Goal: Task Accomplishment & Management: Use online tool/utility

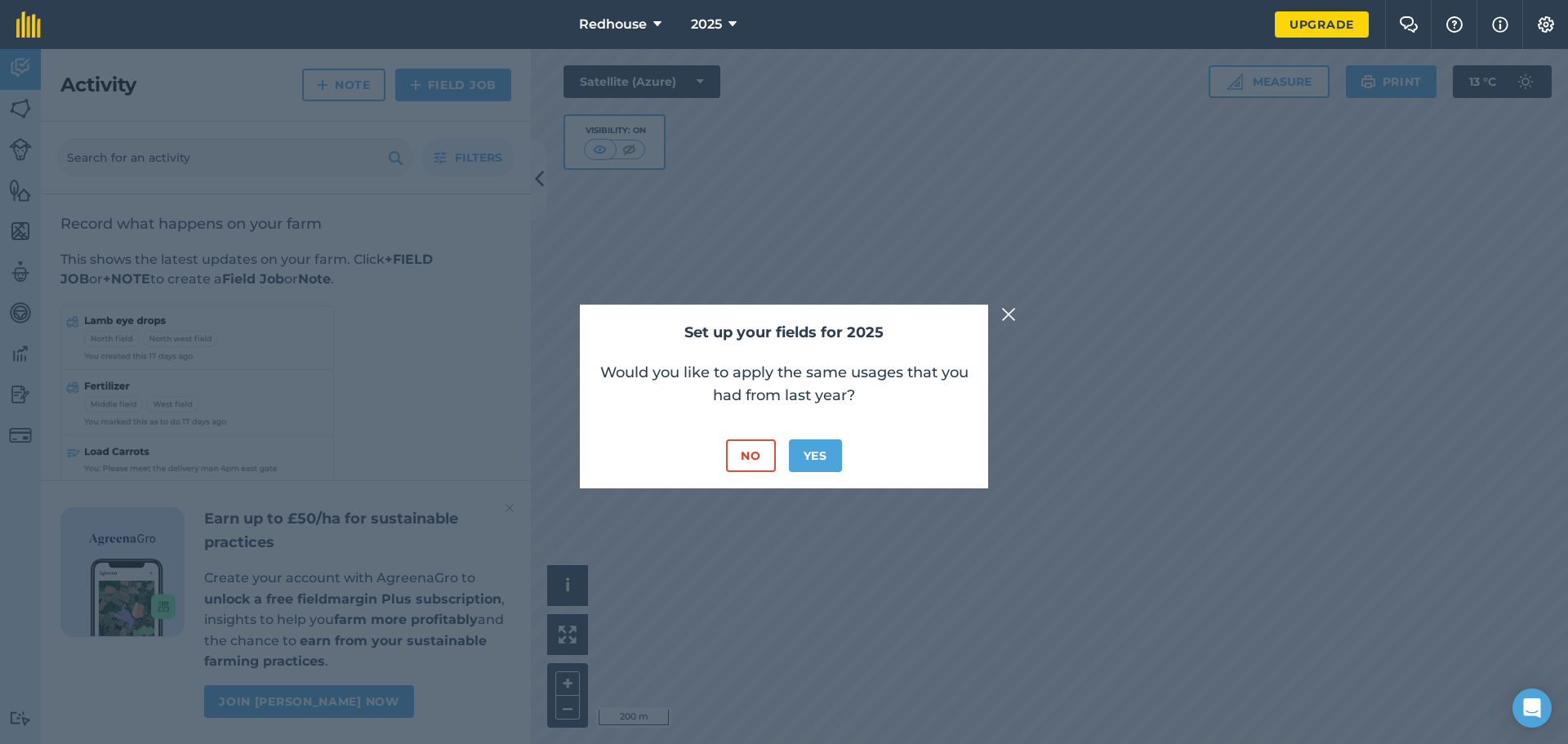
click at [1002, 317] on img at bounding box center [1008, 315] width 15 height 20
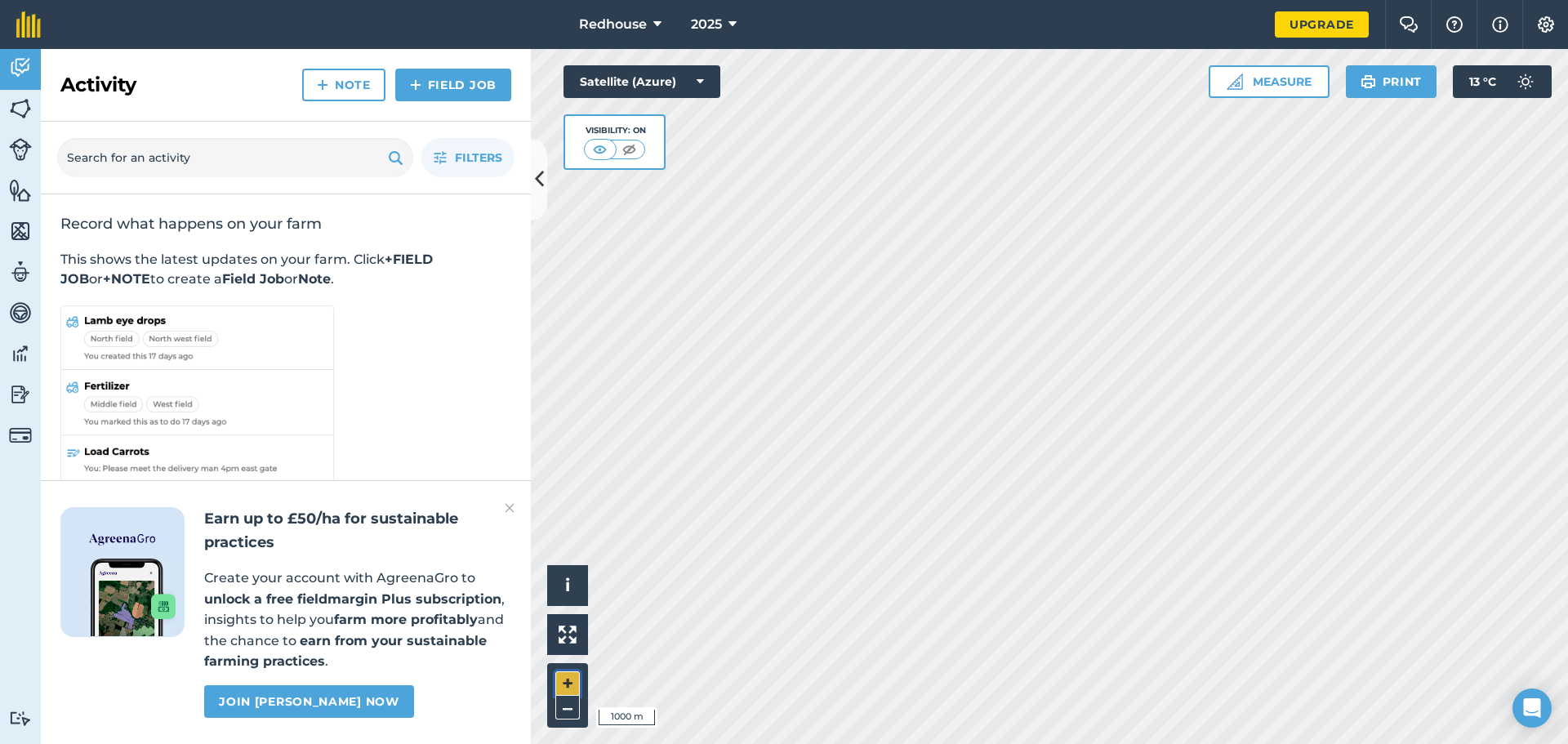
click at [570, 678] on button "+" at bounding box center [568, 683] width 24 height 24
click at [563, 685] on button "+" at bounding box center [568, 683] width 24 height 24
click at [1258, 83] on button "Measure" at bounding box center [1269, 82] width 121 height 33
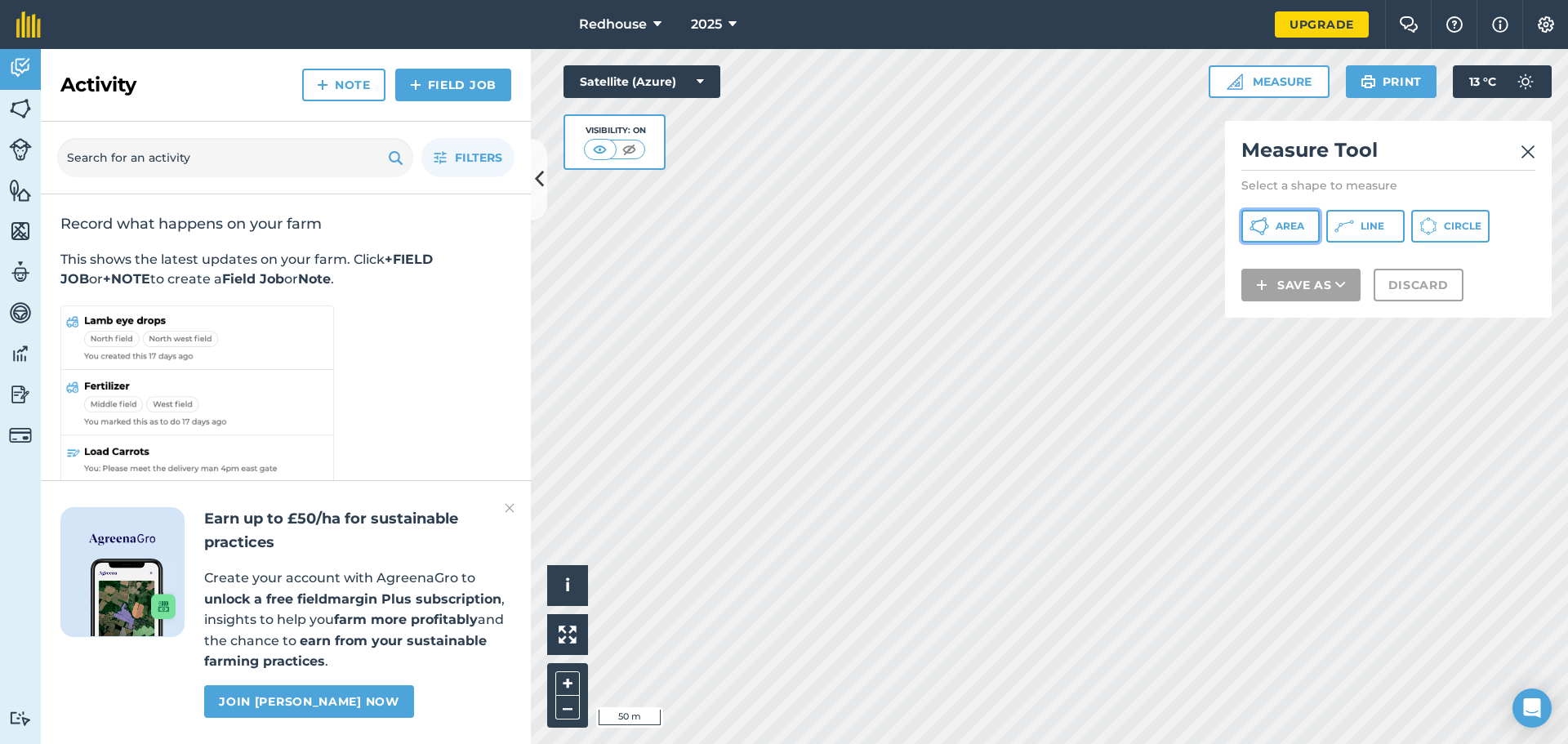
click at [1279, 228] on span "Area" at bounding box center [1290, 226] width 29 height 13
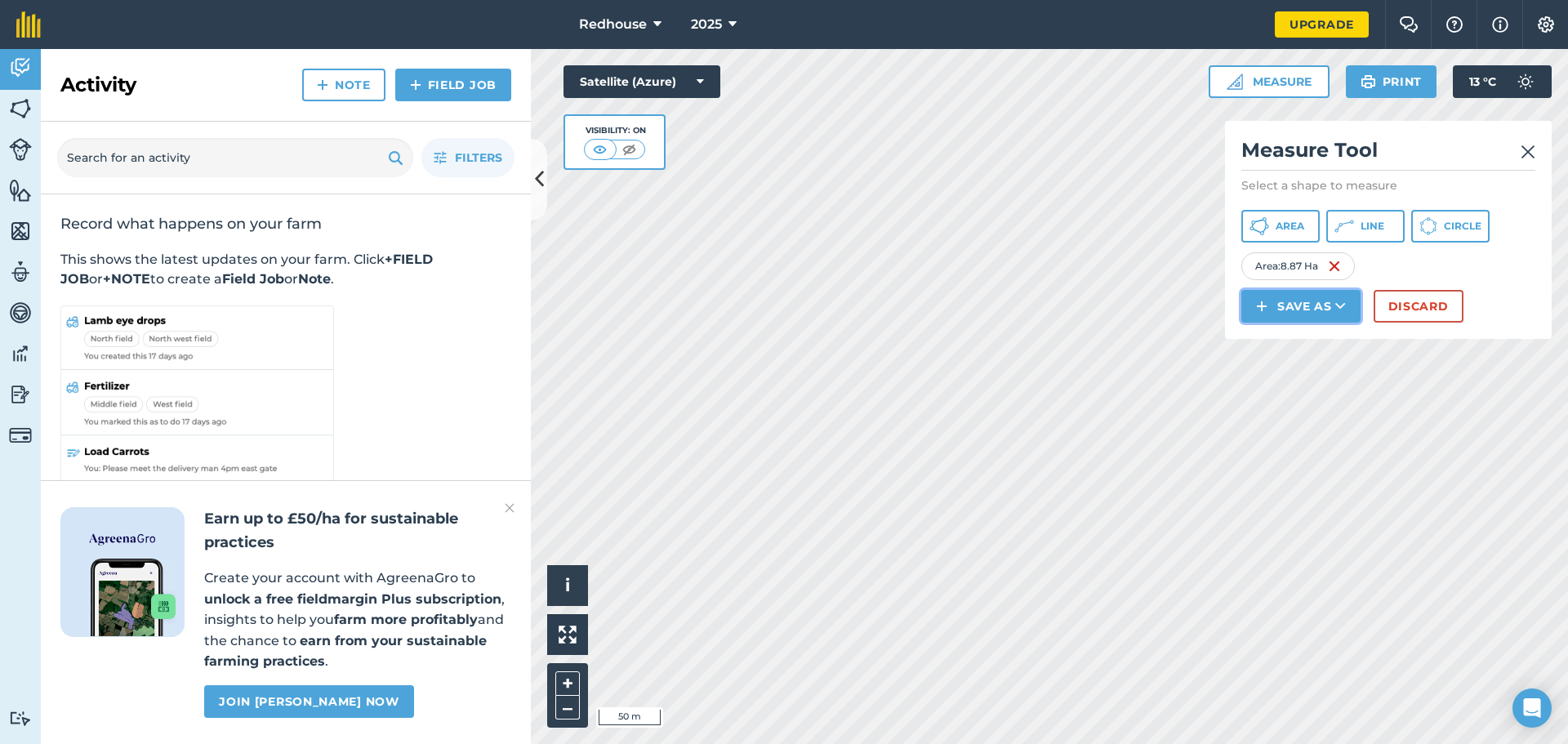
click at [1318, 309] on button "Save as" at bounding box center [1300, 307] width 119 height 33
click at [1290, 345] on link "Field" at bounding box center [1301, 342] width 115 height 36
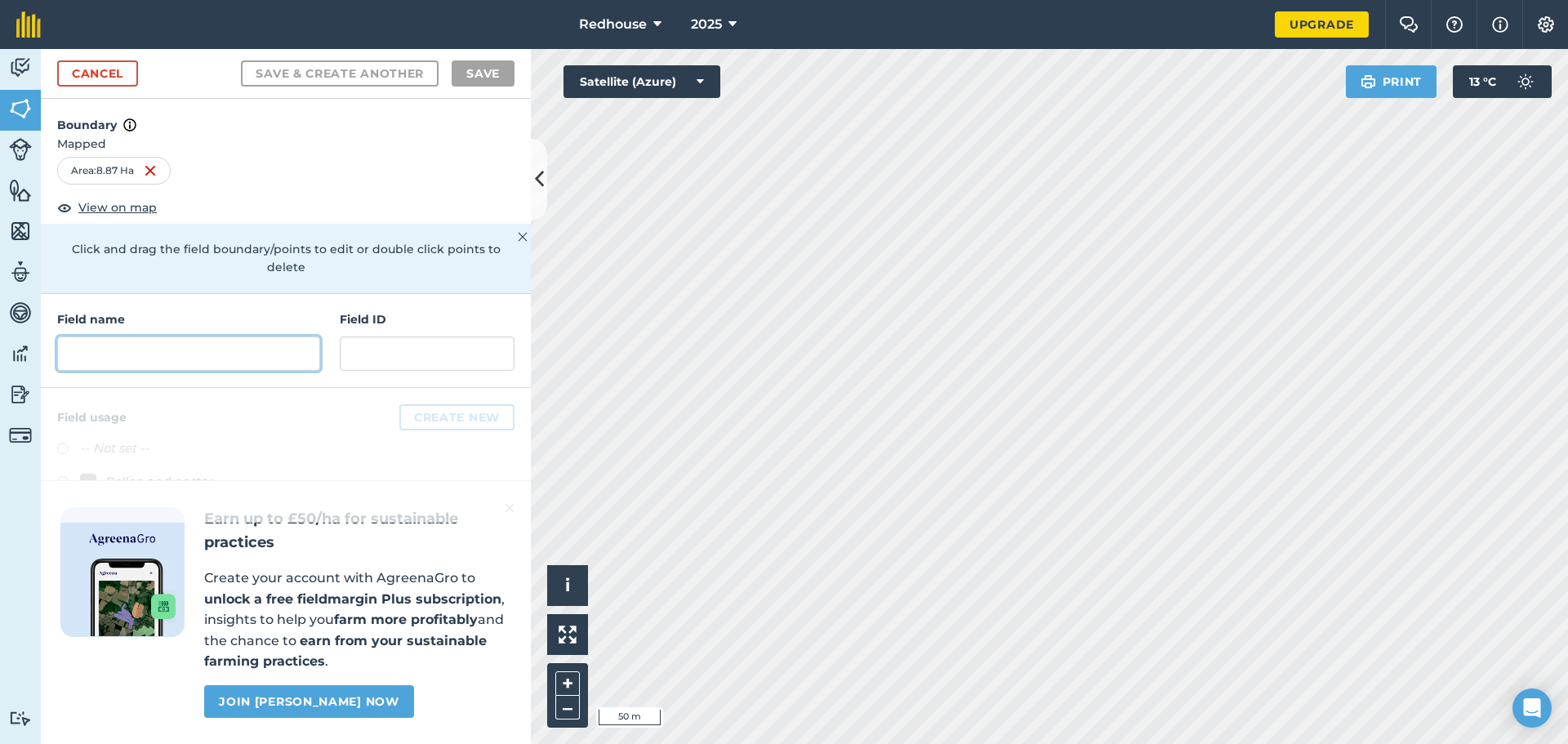
click at [250, 336] on input "text" at bounding box center [189, 353] width 263 height 34
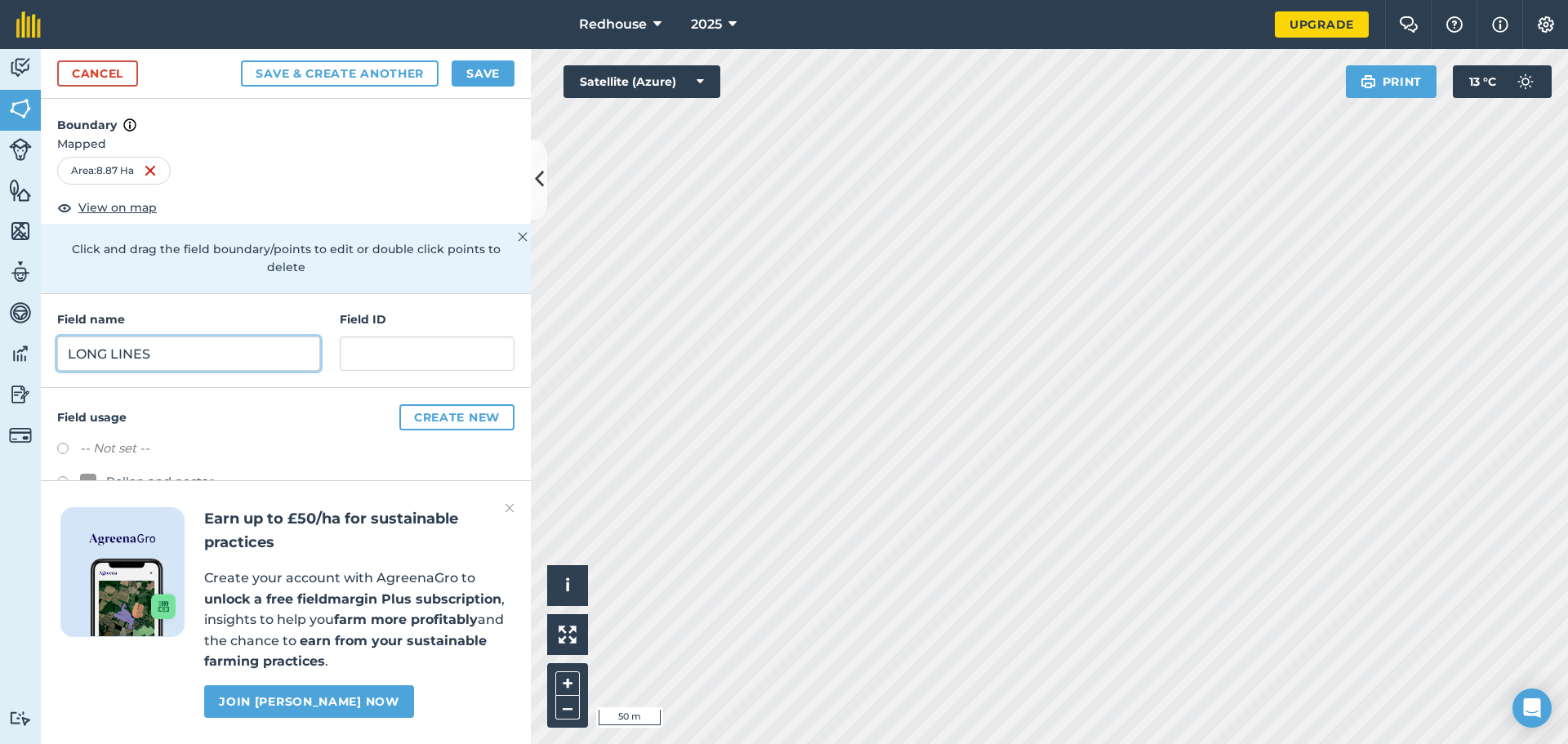
type input "LONG LINES"
click at [504, 72] on button "Save" at bounding box center [483, 74] width 63 height 26
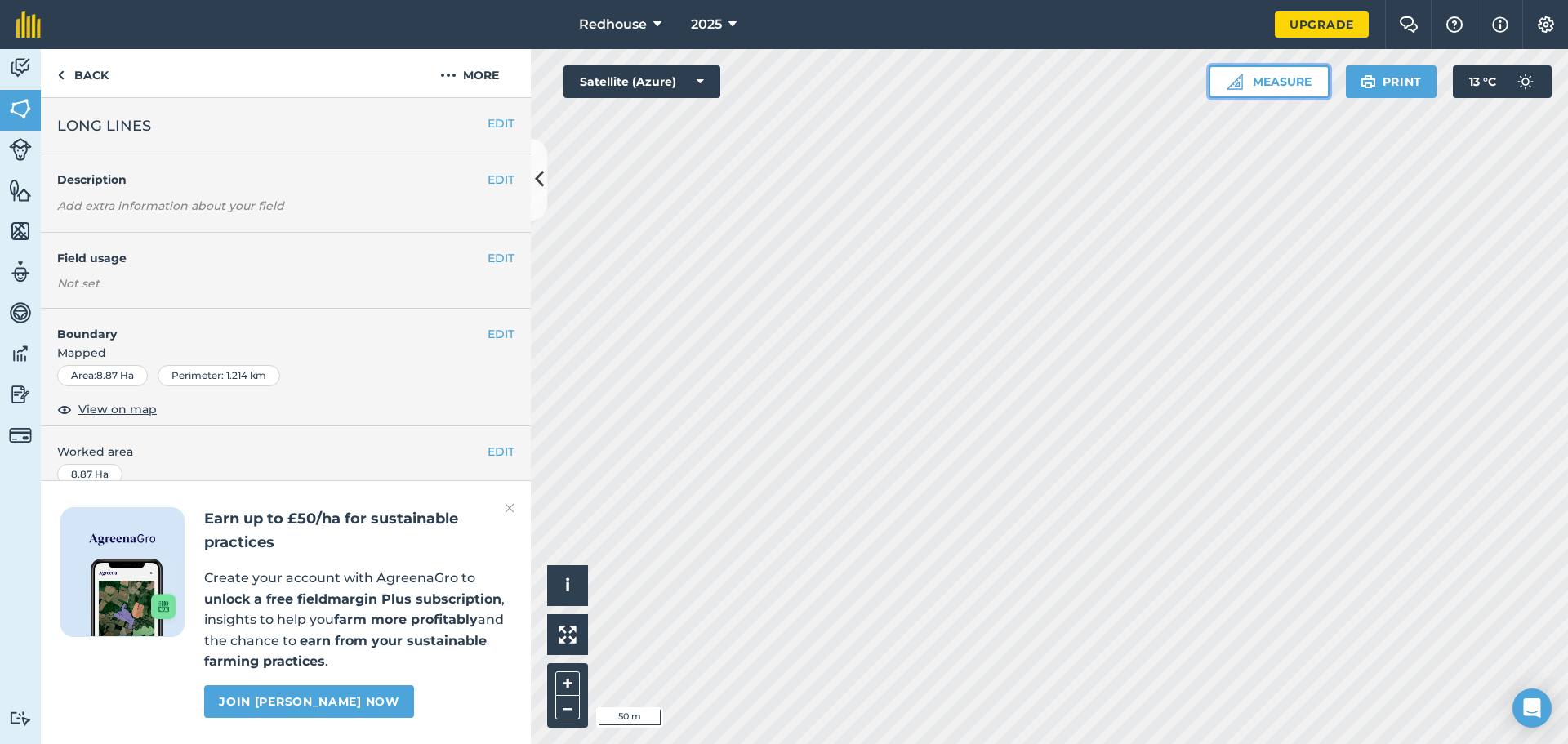
click at [1275, 83] on button "Measure" at bounding box center [1269, 82] width 121 height 33
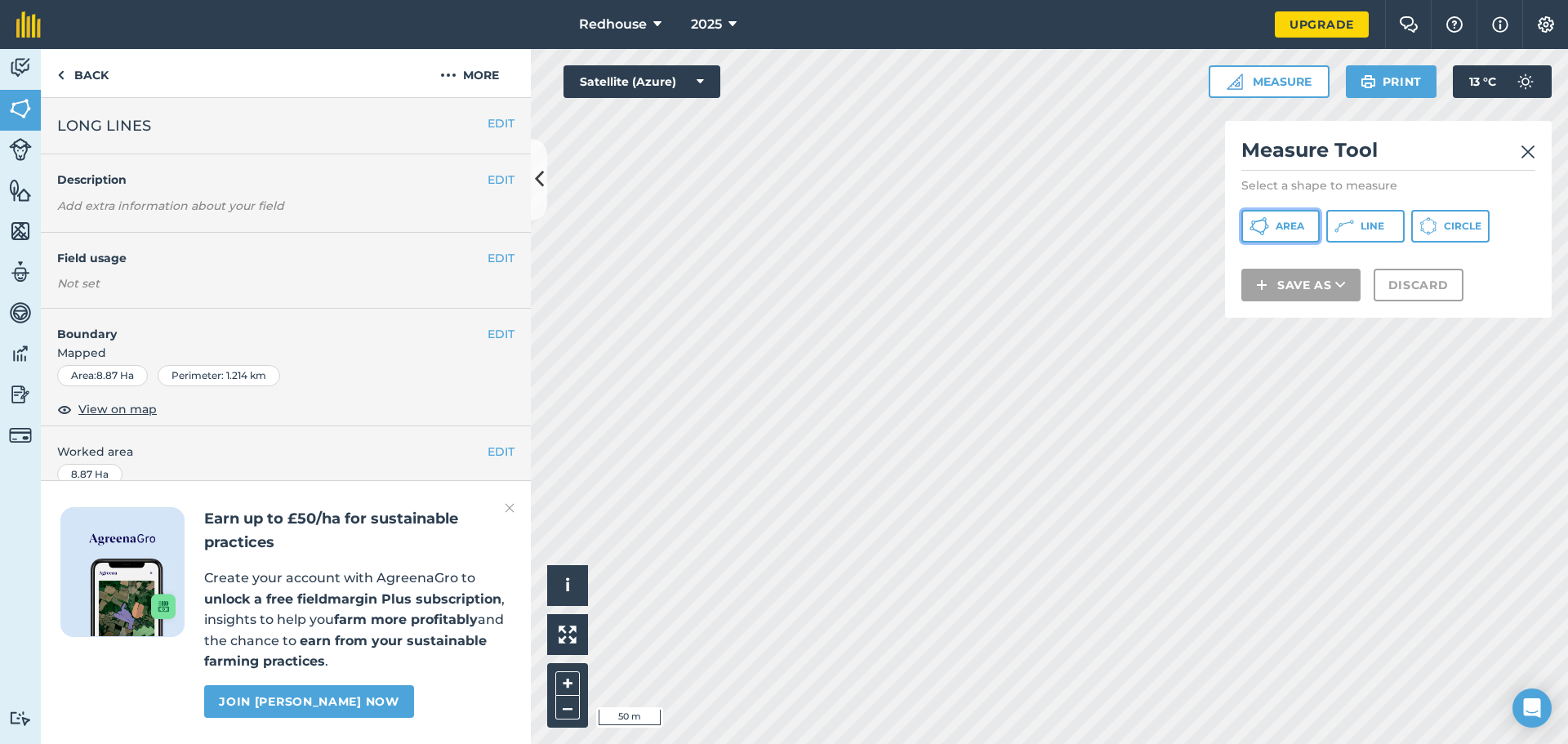
click at [1274, 218] on button "Area" at bounding box center [1280, 227] width 78 height 33
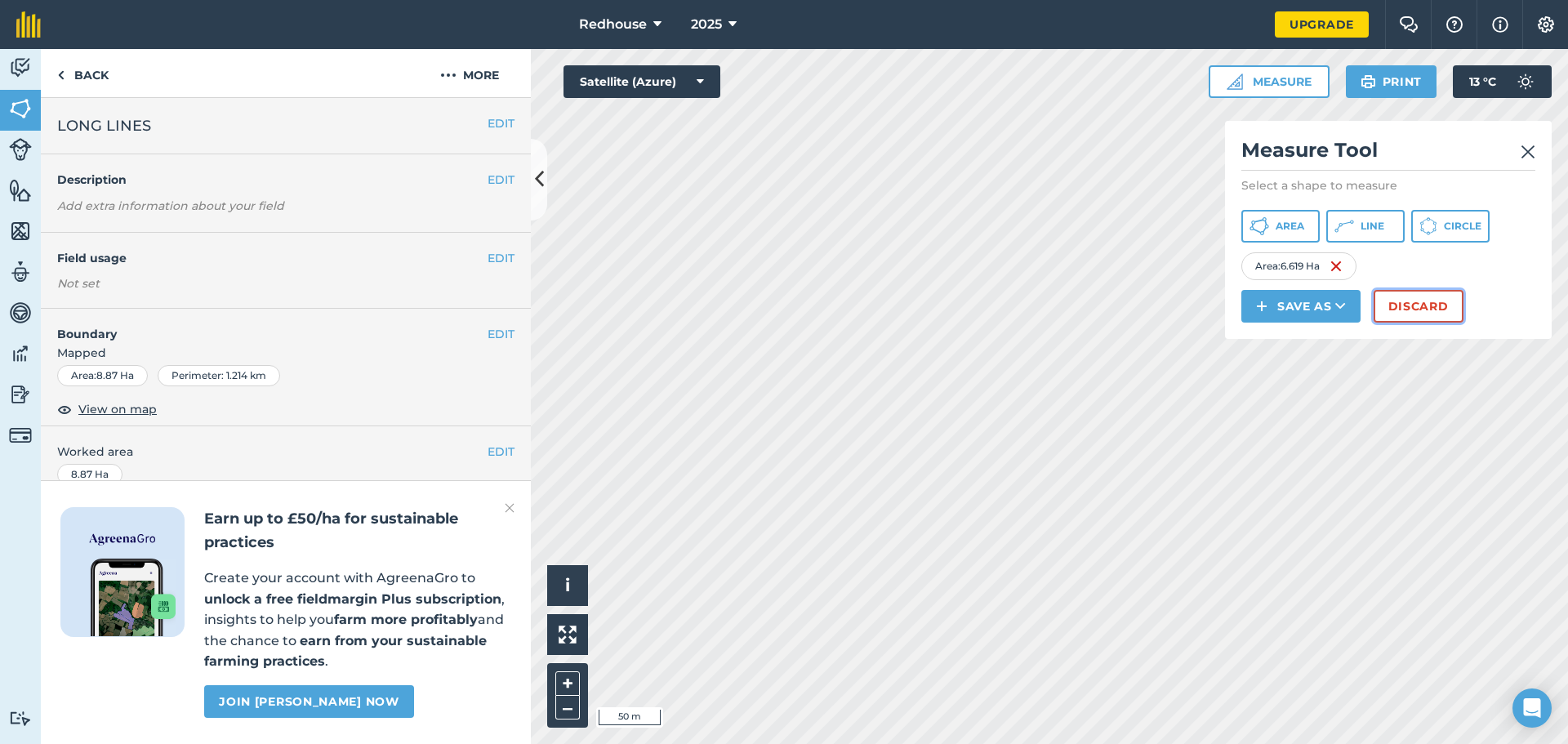
click at [1405, 312] on button "Discard" at bounding box center [1419, 307] width 90 height 33
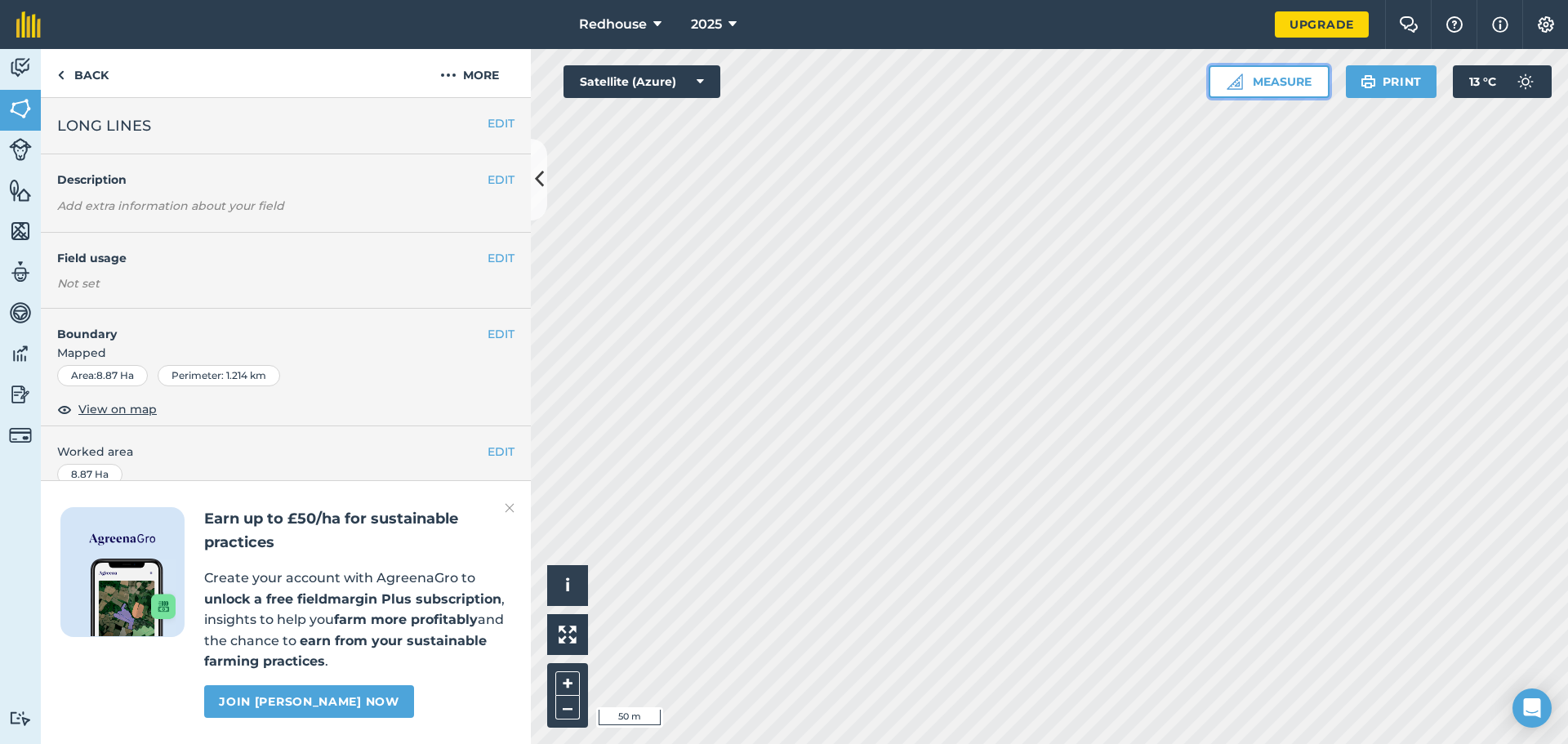
click at [1258, 81] on button "Measure" at bounding box center [1269, 82] width 121 height 33
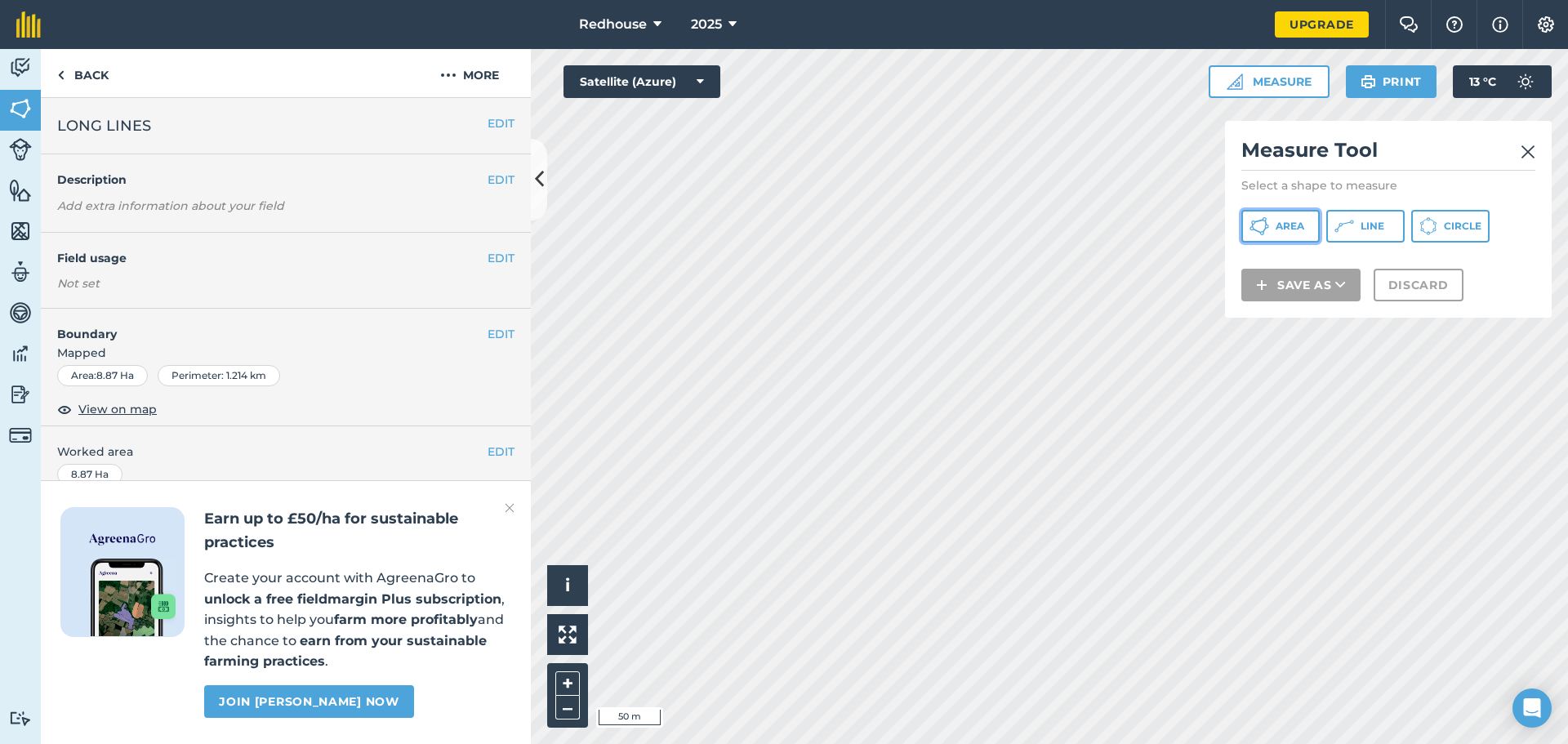
click at [1276, 232] on span "Area" at bounding box center [1290, 226] width 29 height 13
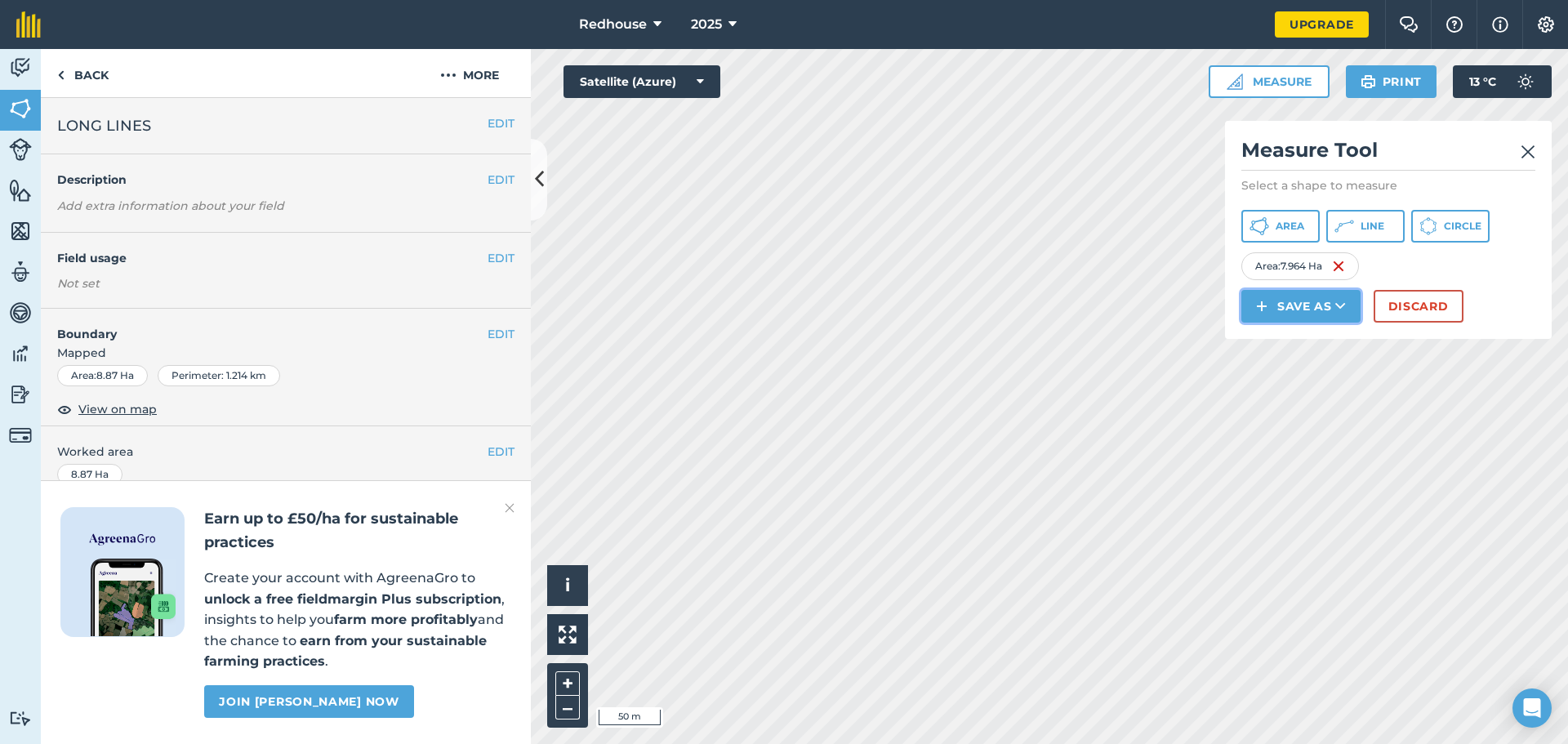
click at [1303, 299] on button "Save as" at bounding box center [1300, 307] width 119 height 33
click at [1287, 338] on link "Field" at bounding box center [1301, 342] width 115 height 36
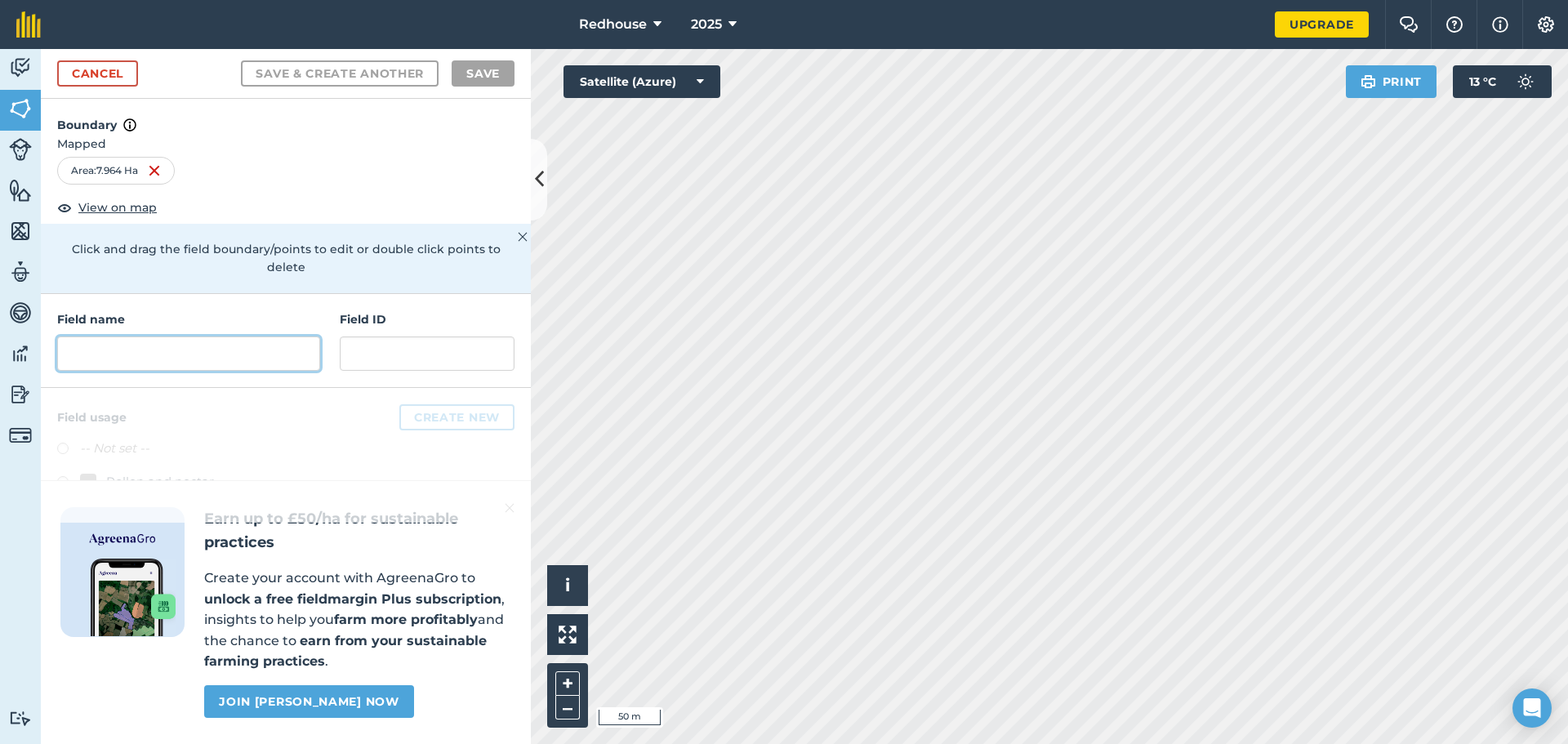
click at [258, 336] on input "text" at bounding box center [189, 353] width 263 height 34
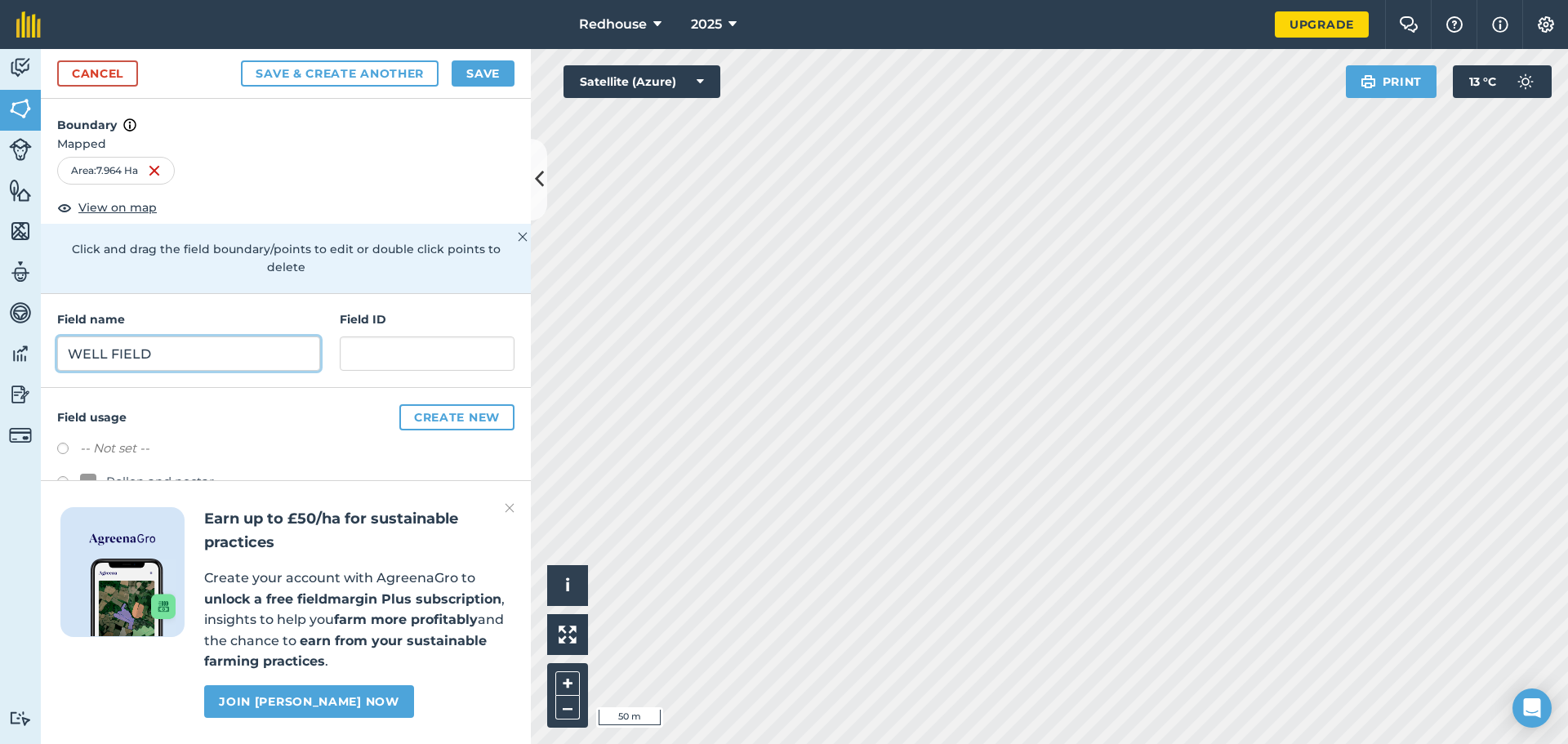
type input "WELL FIELD"
click at [241, 61] on button "Save & Create Another" at bounding box center [339, 74] width 197 height 26
